Goal: Task Accomplishment & Management: Complete application form

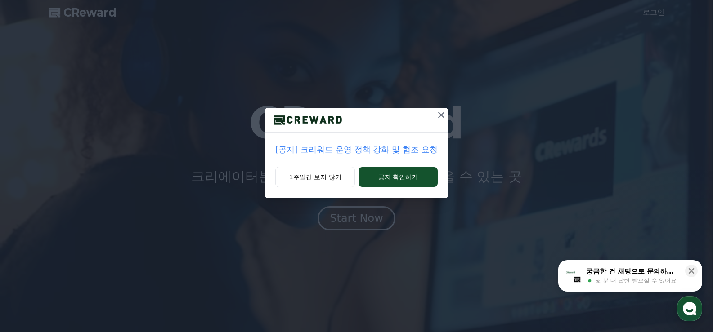
click at [440, 114] on icon at bounding box center [441, 115] width 6 height 6
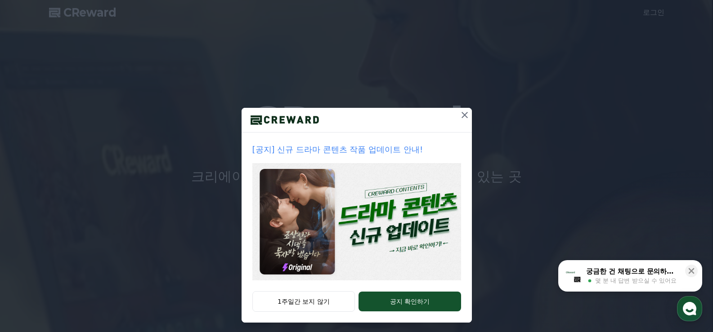
click at [464, 115] on icon at bounding box center [464, 115] width 11 height 11
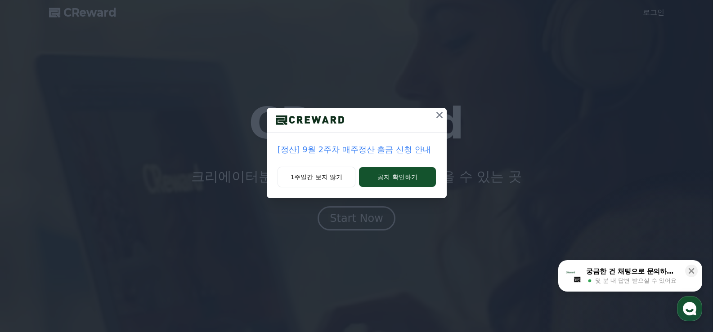
click at [439, 116] on icon at bounding box center [439, 115] width 11 height 11
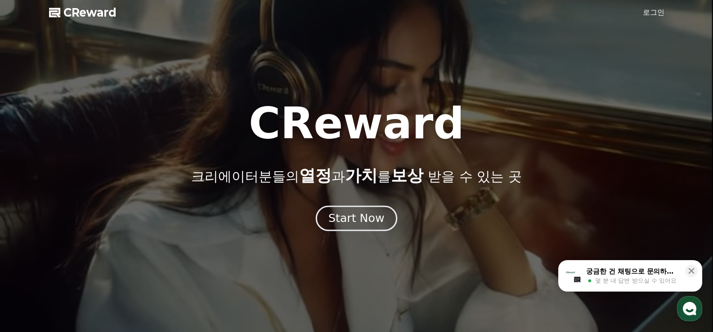
click at [354, 219] on div "Start Now" at bounding box center [356, 218] width 56 height 15
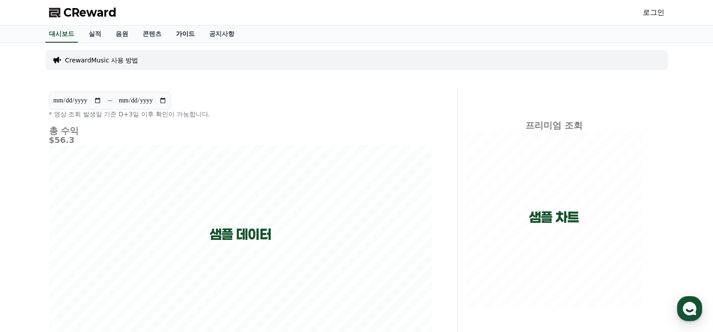
click at [190, 31] on link "가이드" at bounding box center [185, 34] width 33 height 17
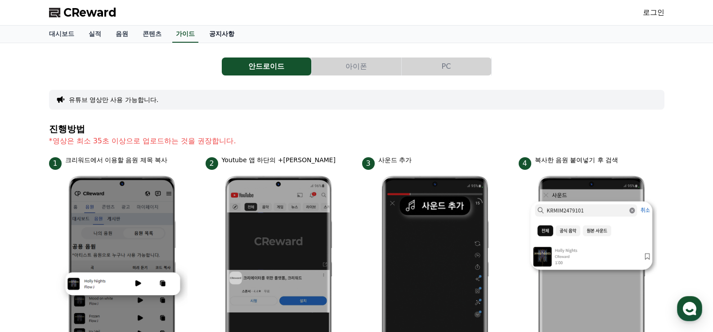
click at [221, 33] on link "공지사항" at bounding box center [222, 34] width 40 height 17
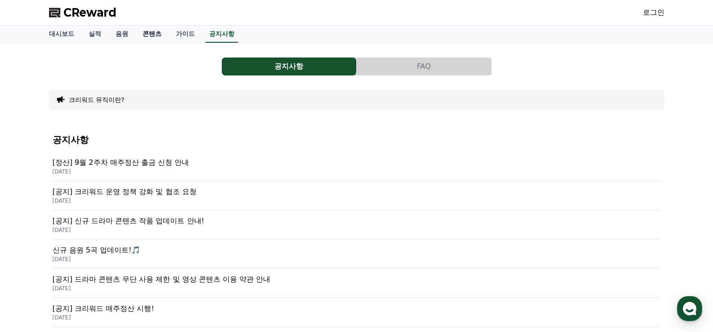
click at [149, 37] on link "콘텐츠" at bounding box center [151, 34] width 33 height 17
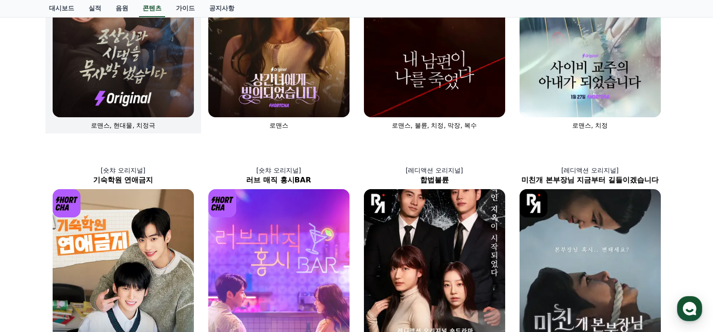
scroll to position [180, 0]
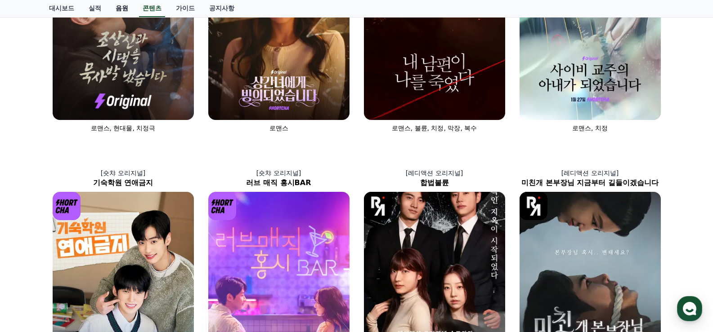
click at [123, 9] on link "음원" at bounding box center [121, 8] width 27 height 17
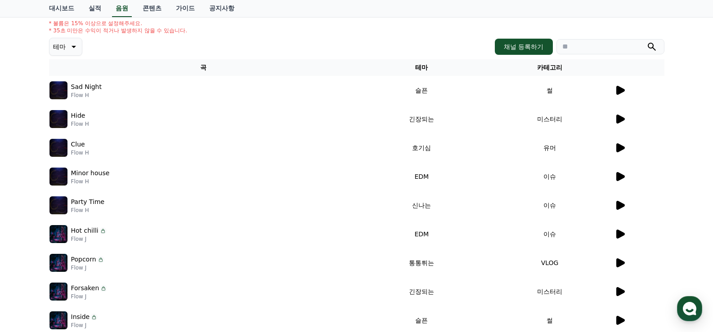
scroll to position [90, 0]
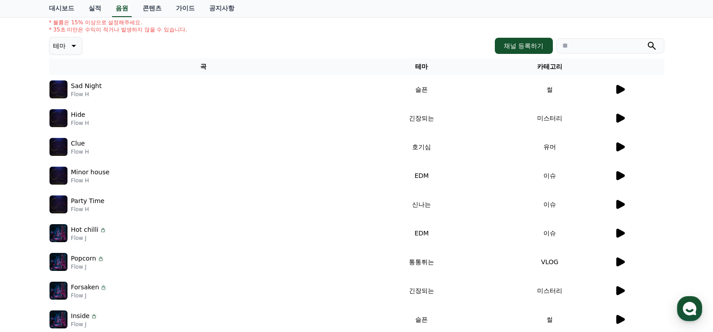
click at [621, 88] on icon at bounding box center [620, 89] width 9 height 9
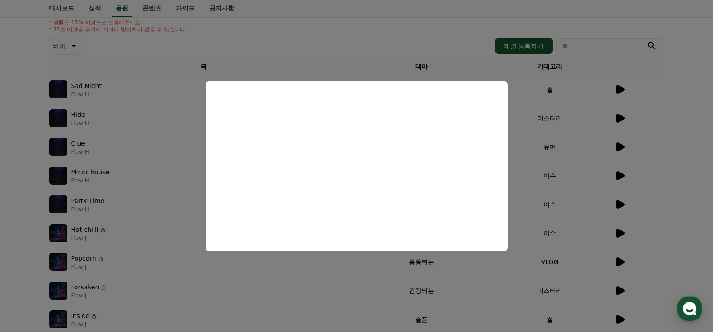
click at [398, 43] on button "close modal" at bounding box center [356, 166] width 713 height 332
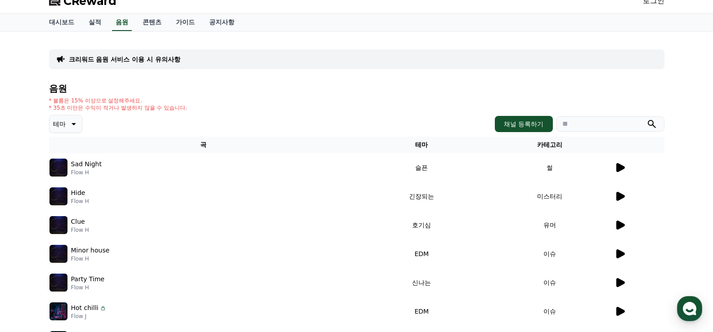
scroll to position [0, 0]
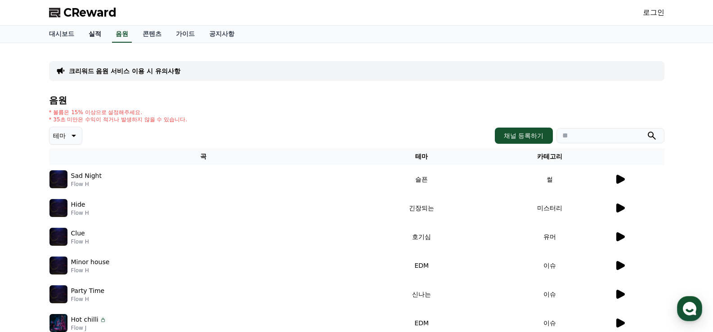
click at [94, 34] on link "실적" at bounding box center [94, 34] width 27 height 17
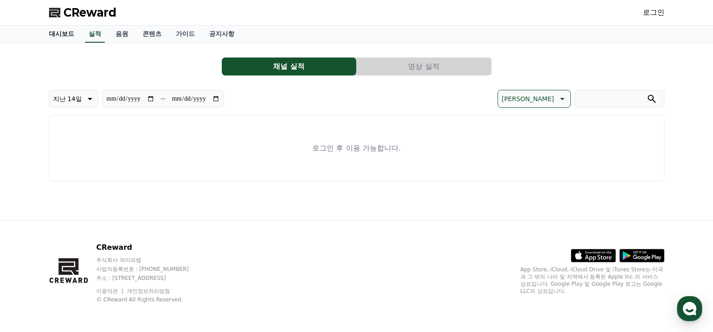
click at [56, 34] on link "대시보드" at bounding box center [62, 34] width 40 height 17
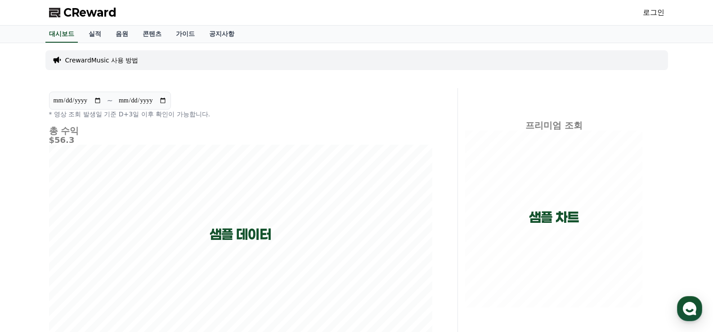
click at [651, 14] on link "로그인" at bounding box center [654, 12] width 22 height 11
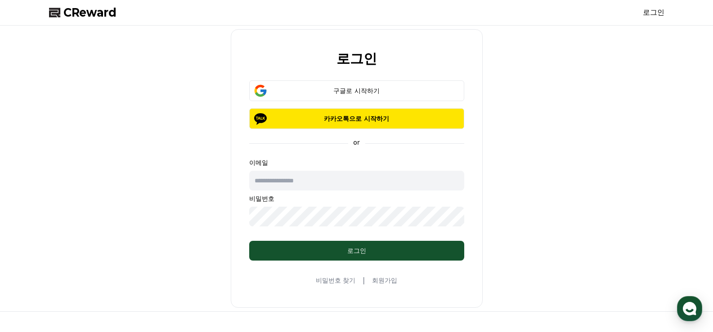
click at [379, 281] on link "회원가입" at bounding box center [384, 280] width 25 height 9
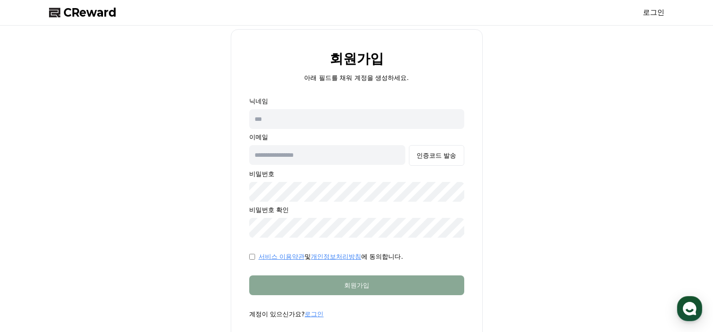
click at [654, 10] on link "로그인" at bounding box center [654, 12] width 22 height 11
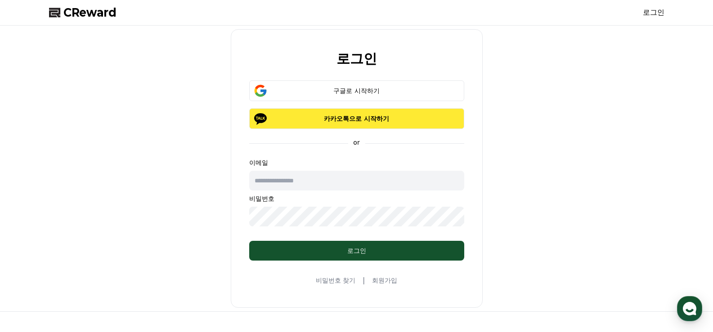
click at [355, 120] on p "카카오톡으로 시작하기" at bounding box center [356, 118] width 189 height 9
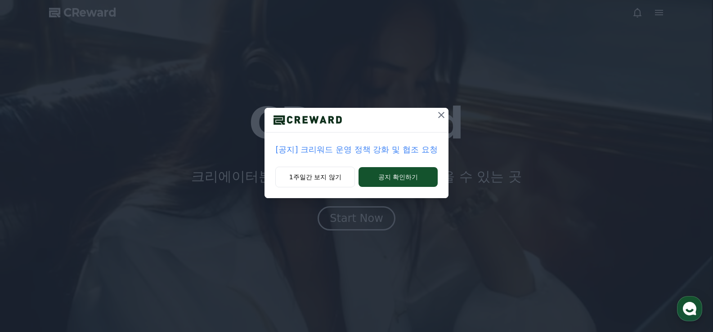
click at [439, 116] on icon at bounding box center [441, 115] width 11 height 11
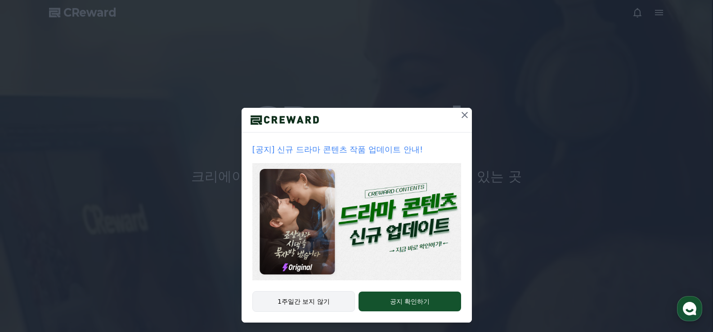
click at [313, 299] on button "1주일간 보지 않기" at bounding box center [303, 301] width 103 height 21
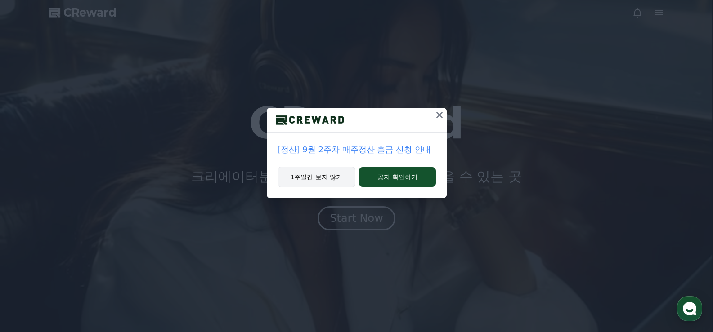
click at [316, 179] on button "1주일간 보지 않기" at bounding box center [316, 177] width 78 height 21
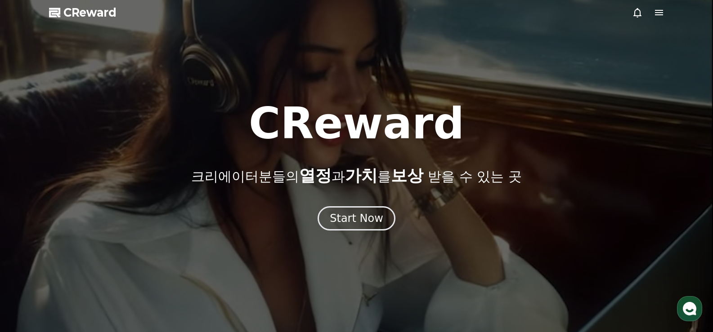
click at [661, 11] on icon at bounding box center [659, 12] width 8 height 5
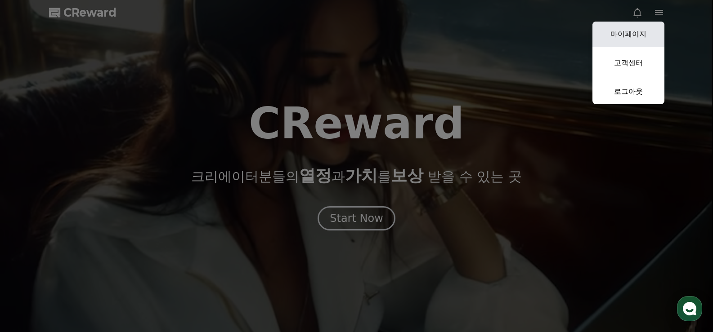
click at [635, 32] on link "마이페이지" at bounding box center [628, 34] width 72 height 25
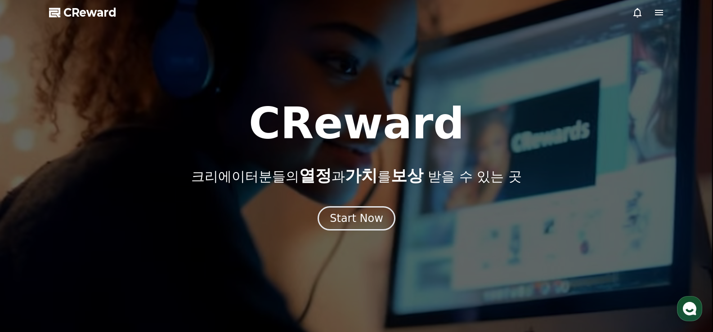
select select "**********"
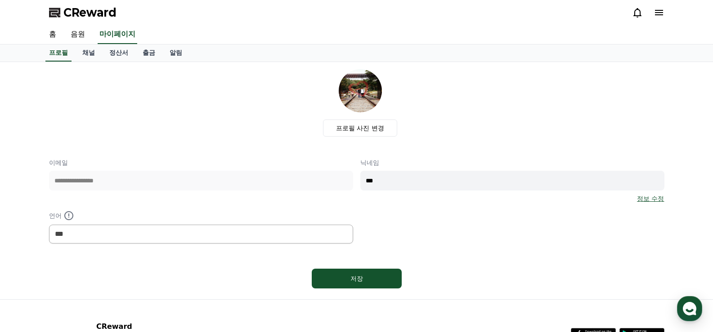
click at [84, 13] on span "CReward" at bounding box center [89, 12] width 53 height 14
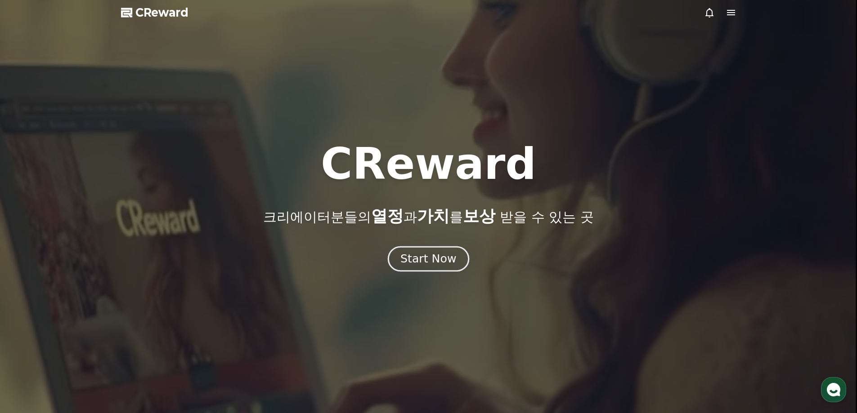
click at [415, 258] on div "Start Now" at bounding box center [428, 258] width 56 height 15
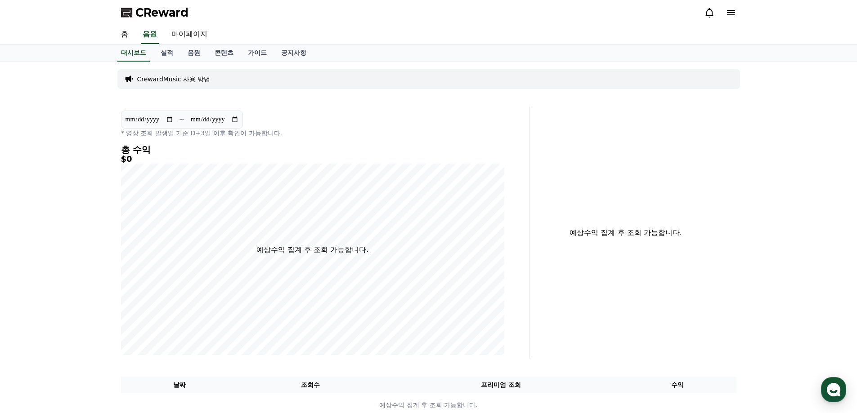
click at [712, 11] on icon at bounding box center [731, 12] width 8 height 5
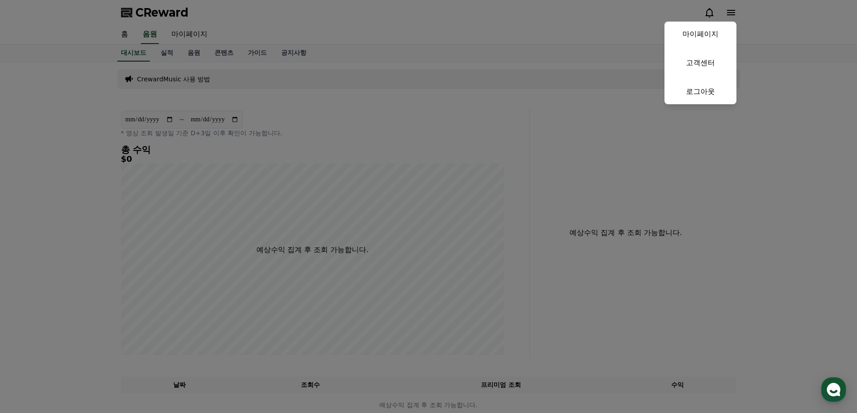
click at [712, 11] on button "close" at bounding box center [428, 206] width 857 height 413
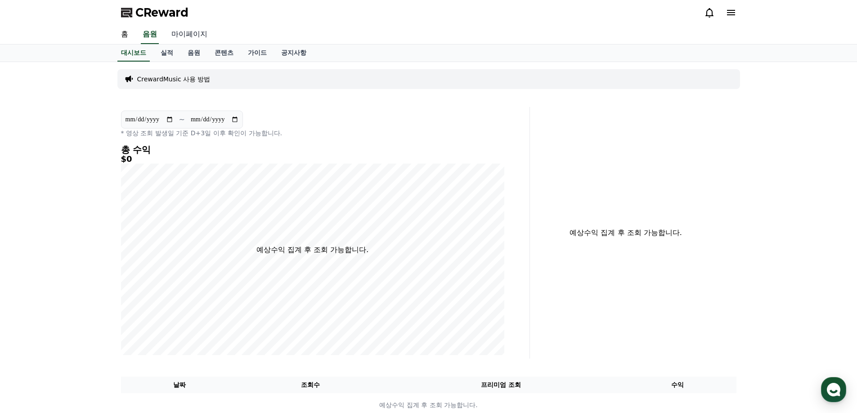
click at [186, 34] on link "마이페이지" at bounding box center [189, 34] width 50 height 19
select select "**********"
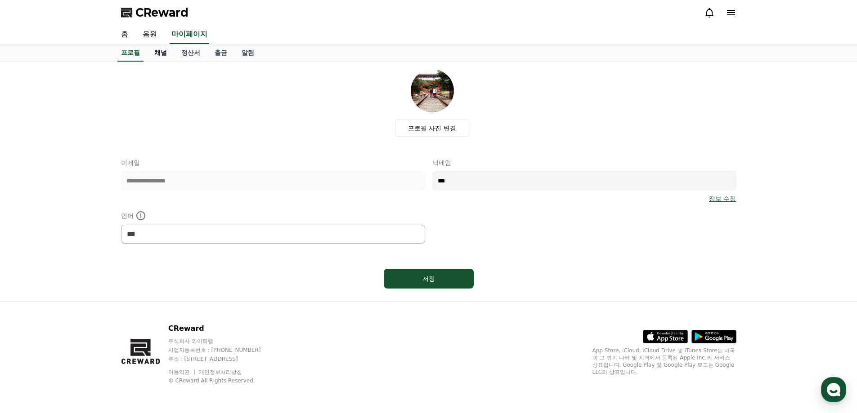
click at [160, 53] on link "채널" at bounding box center [160, 53] width 27 height 17
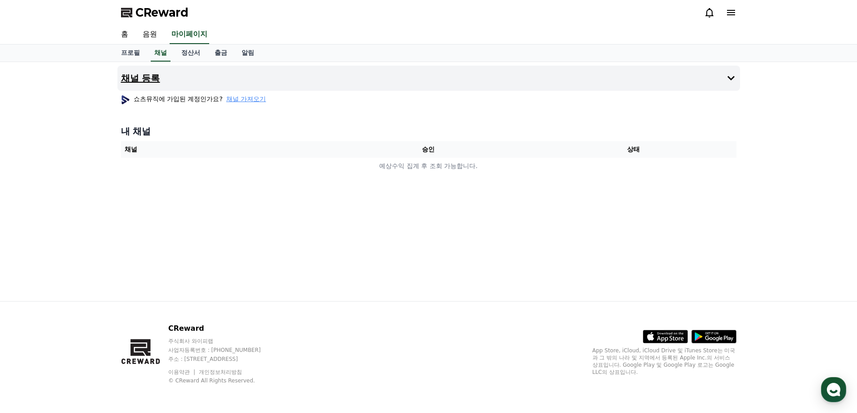
click at [712, 79] on icon at bounding box center [730, 78] width 7 height 4
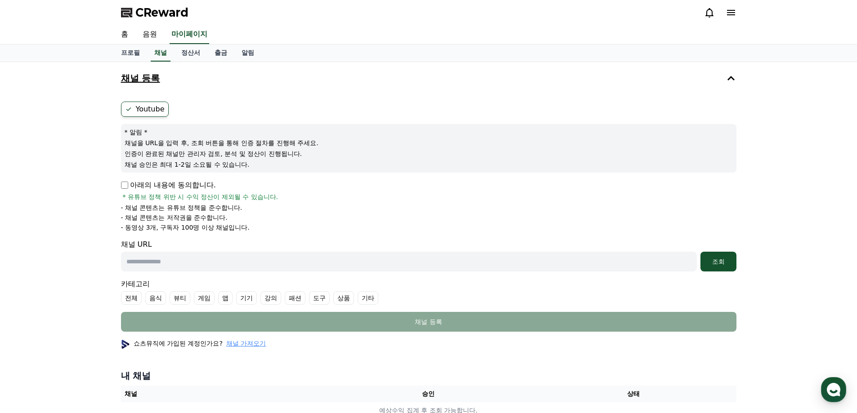
click at [141, 78] on h4 "채널 등록" at bounding box center [140, 78] width 39 height 10
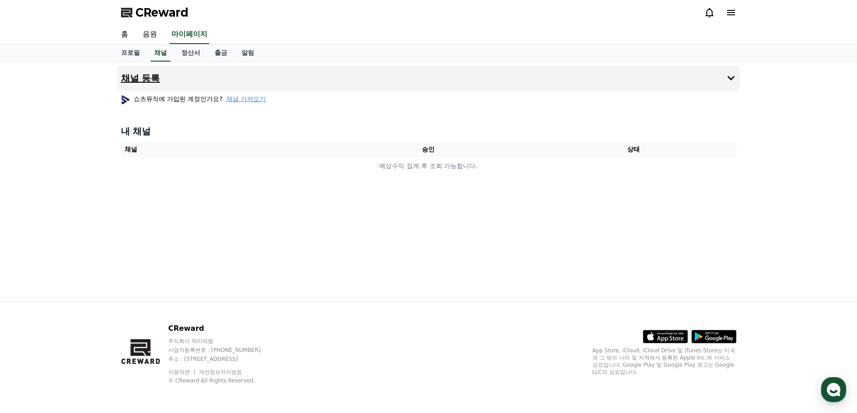
click at [141, 78] on h4 "채널 등록" at bounding box center [140, 78] width 39 height 10
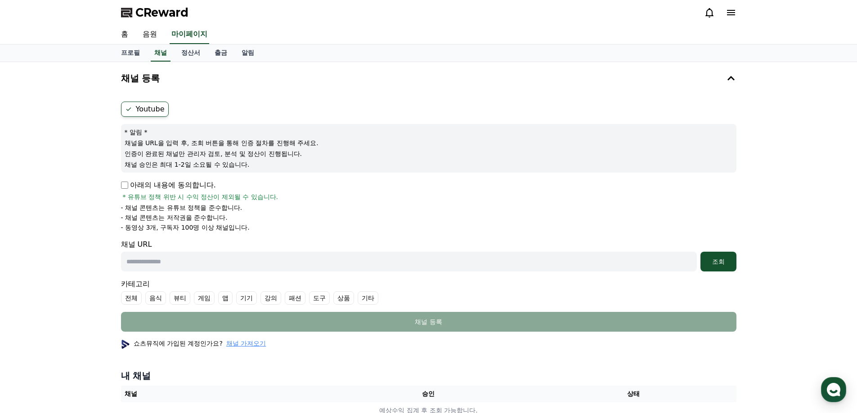
click at [139, 110] on label "Youtube" at bounding box center [145, 109] width 48 height 15
click at [712, 127] on div "채널 등록 Youtube * 알림 * 채널을 URL을 입력 후, 조회 버튼을 통해 인증 절차를 진행해 주세요. 인증이 완료된 채널만 관리자 검…" at bounding box center [428, 244] width 857 height 364
